Goal: Book appointment/travel/reservation

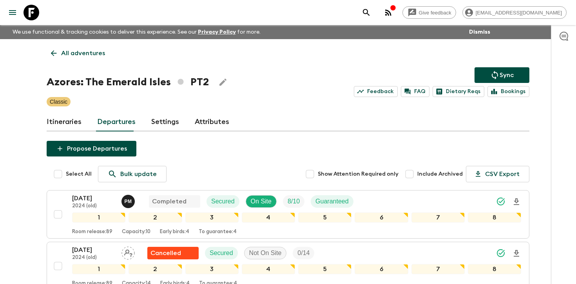
scroll to position [434, 0]
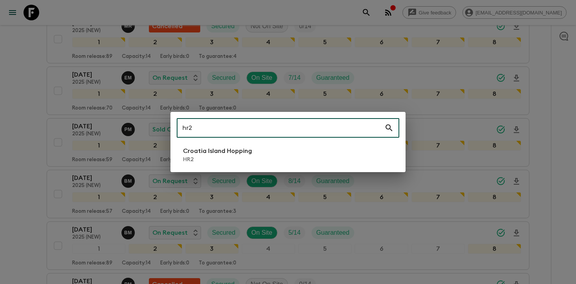
type input "hr2"
click at [223, 150] on p "Croatia Island Hopping" at bounding box center [217, 151] width 69 height 9
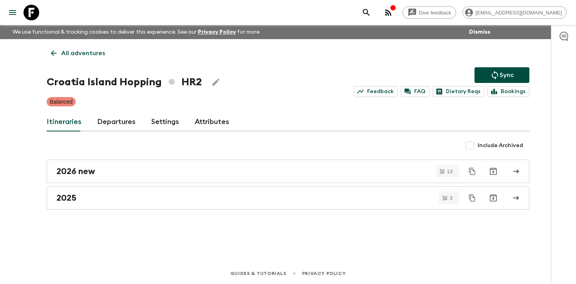
click at [123, 125] on link "Departures" at bounding box center [116, 122] width 38 height 19
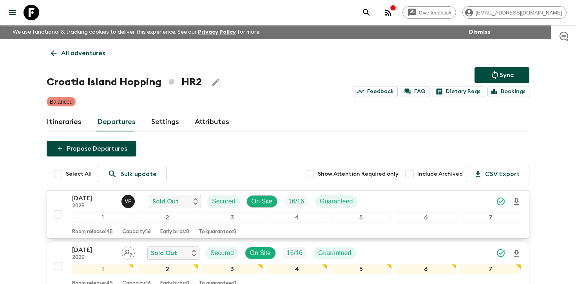
click at [457, 201] on div "[DATE] 2025 V F Sold Out Secured On Site 16 / 16 Guaranteed" at bounding box center [296, 202] width 449 height 16
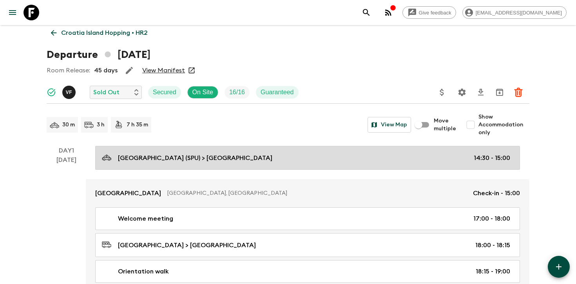
scroll to position [21, 0]
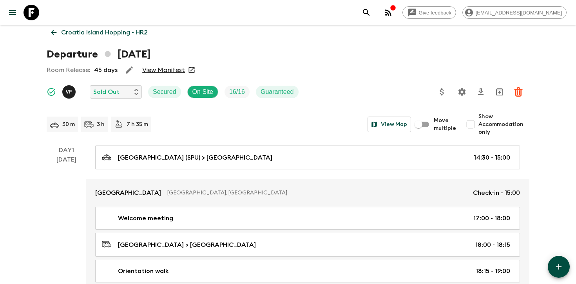
click at [494, 124] on span "Show Accommodation only" at bounding box center [503, 125] width 51 height 24
click at [478, 124] on input "Show Accommodation only" at bounding box center [471, 125] width 16 height 16
checkbox input "true"
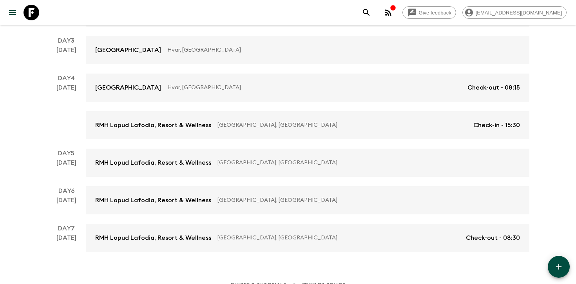
scroll to position [254, 0]
